Goal: Information Seeking & Learning: Learn about a topic

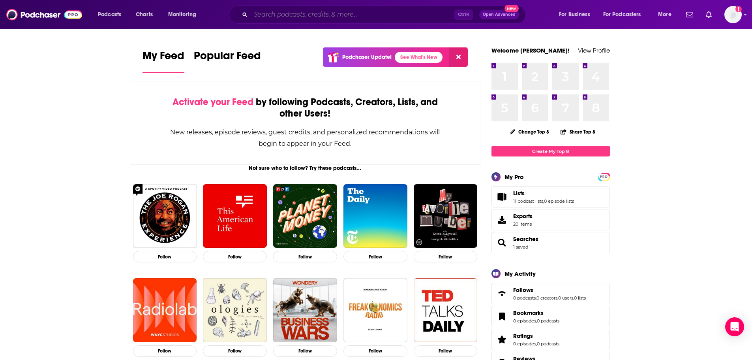
click at [356, 9] on input "Search podcasts, credits, & more..." at bounding box center [353, 14] width 204 height 13
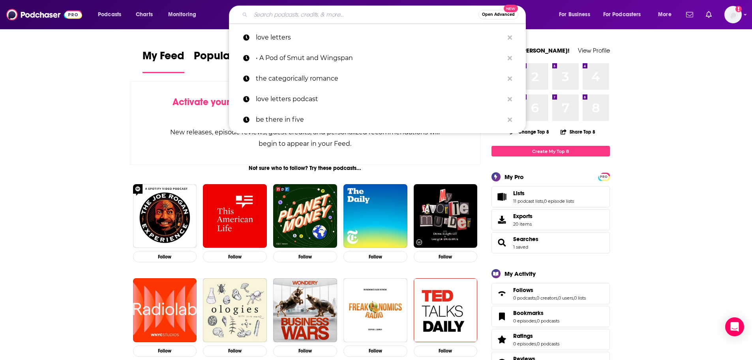
paste input "Pretty Little Book Nerds Podcast"
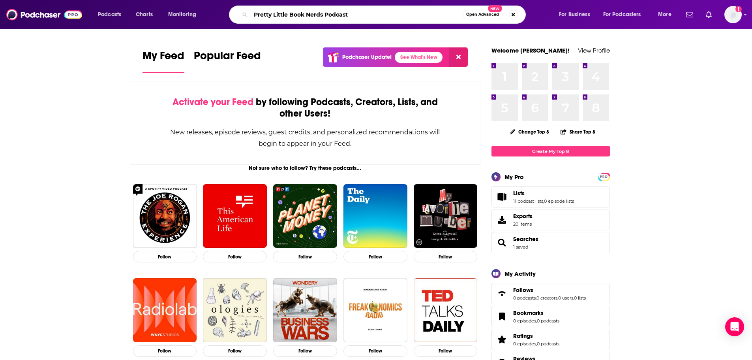
type input "Pretty Little Book Nerds Podcast"
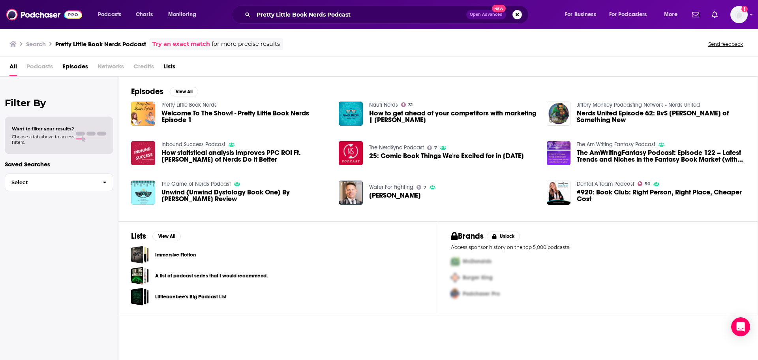
click at [217, 114] on span "Welcome To The Show! - Pretty Little Book Nerds Episode 1" at bounding box center [245, 116] width 168 height 13
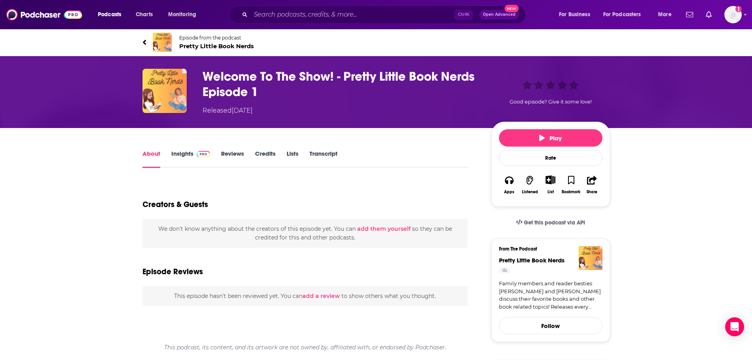
click at [188, 150] on link "Insights" at bounding box center [190, 159] width 39 height 18
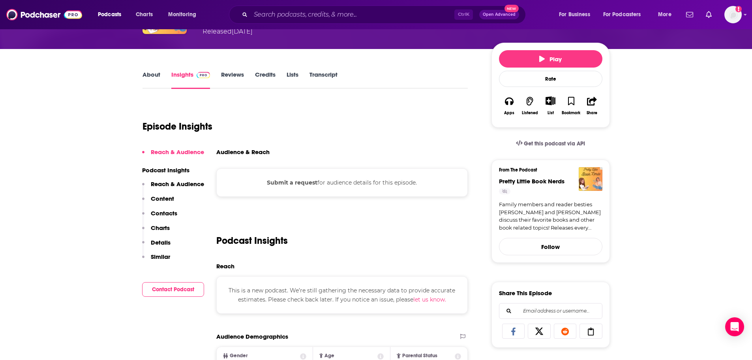
scroll to position [39, 0]
